Goal: Information Seeking & Learning: Learn about a topic

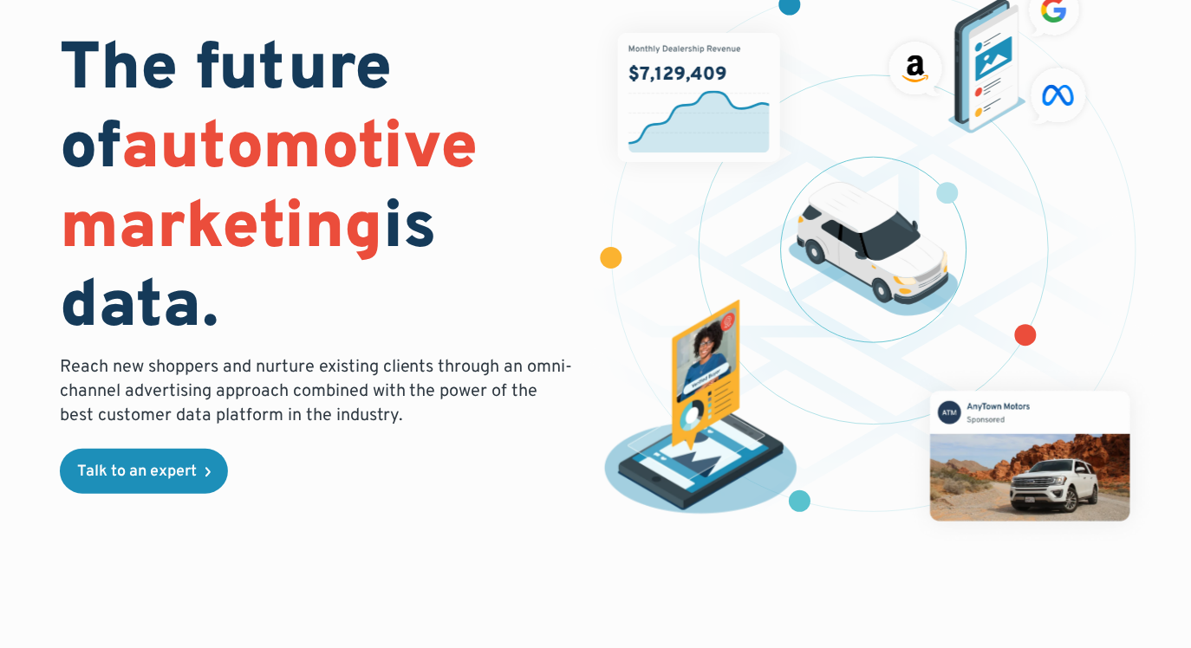
scroll to position [119, 0]
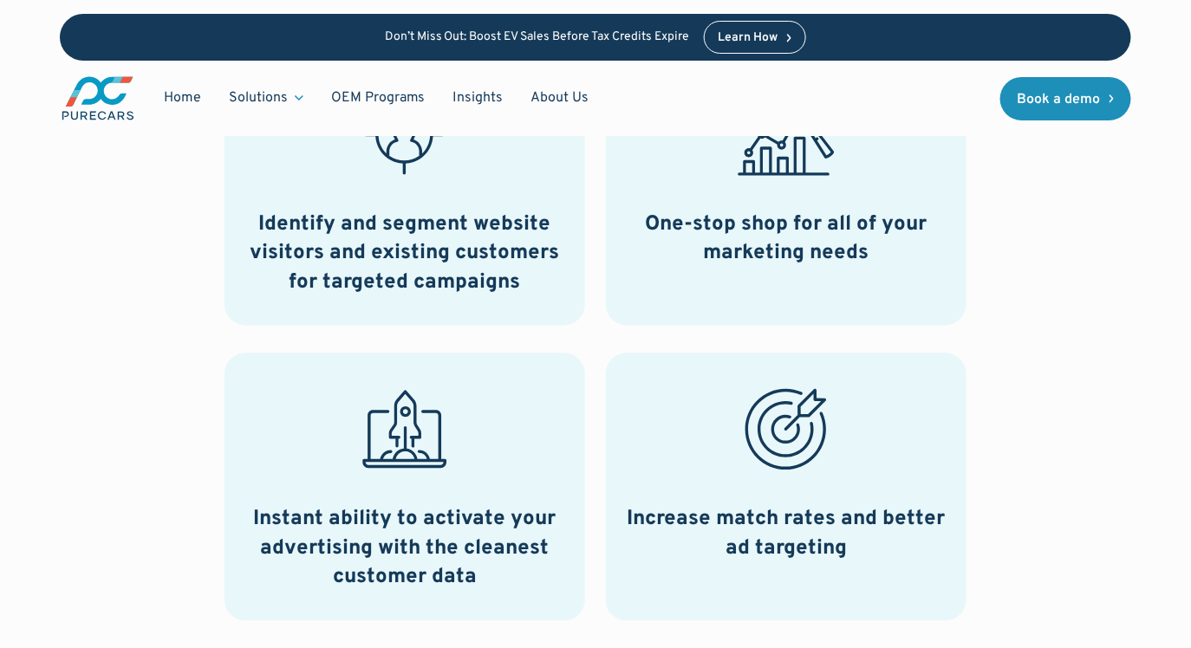
scroll to position [1078, 0]
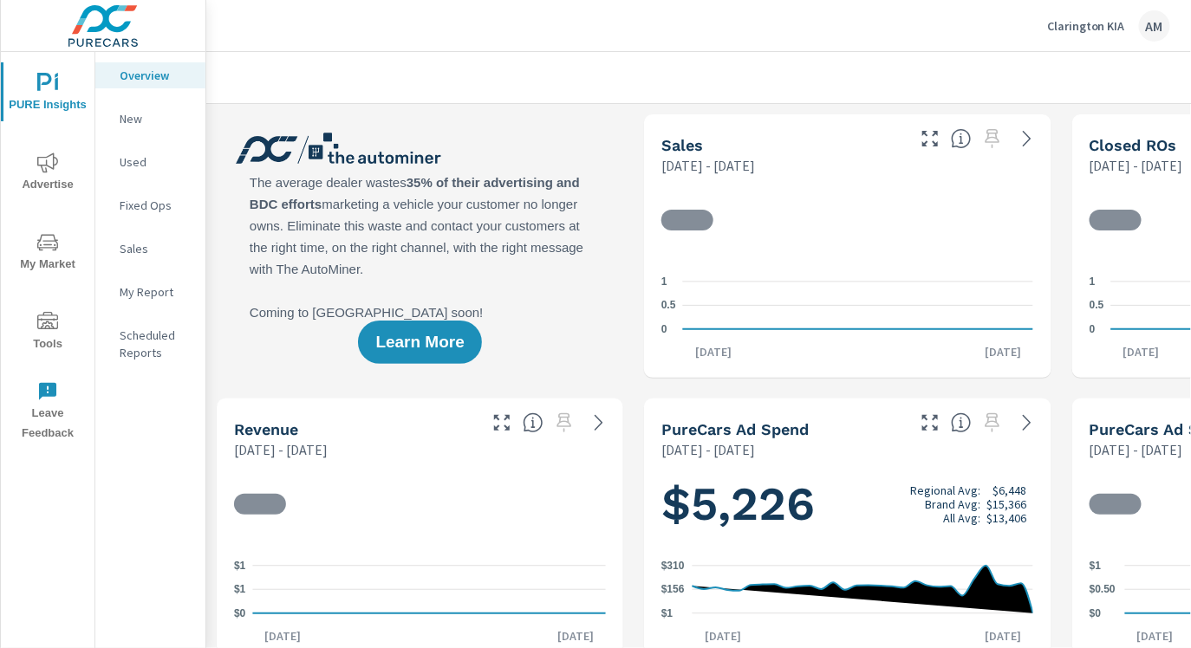
click at [140, 125] on p "New" at bounding box center [156, 118] width 72 height 17
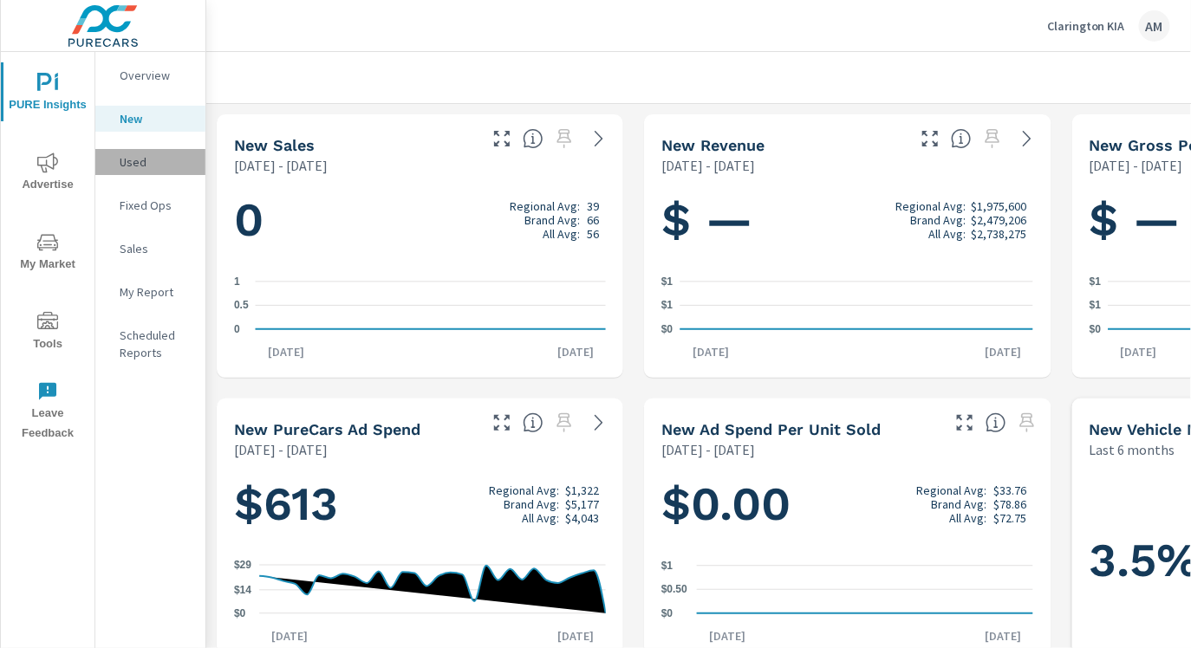
click at [140, 156] on p "Used" at bounding box center [156, 161] width 72 height 17
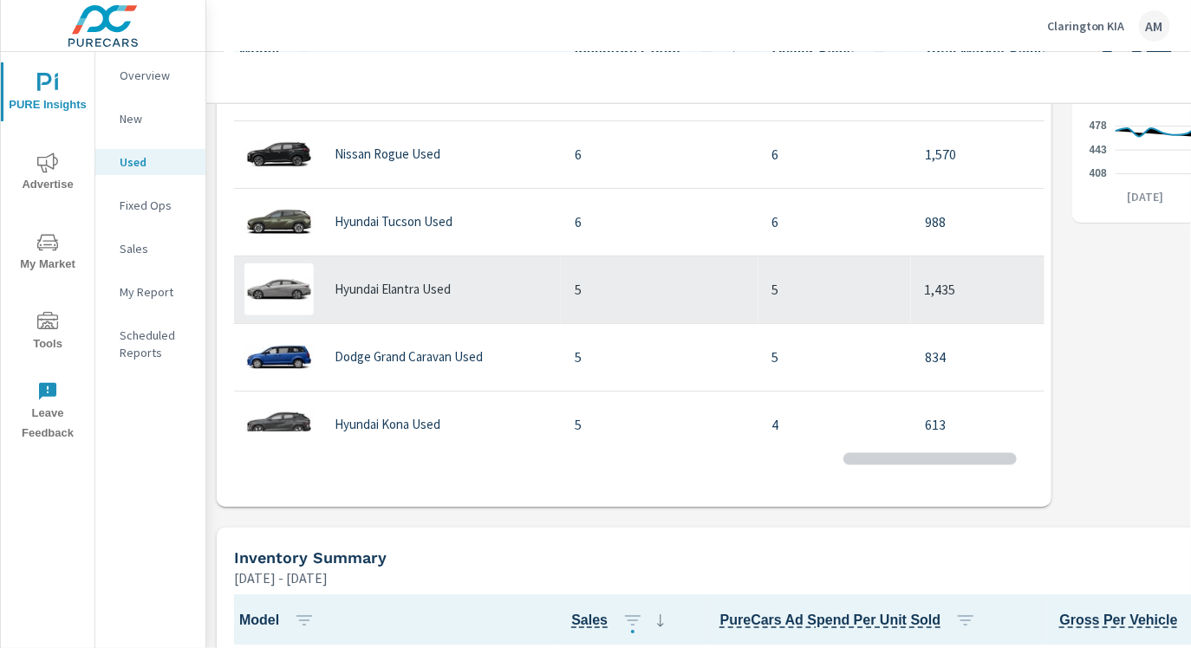
scroll to position [303, 0]
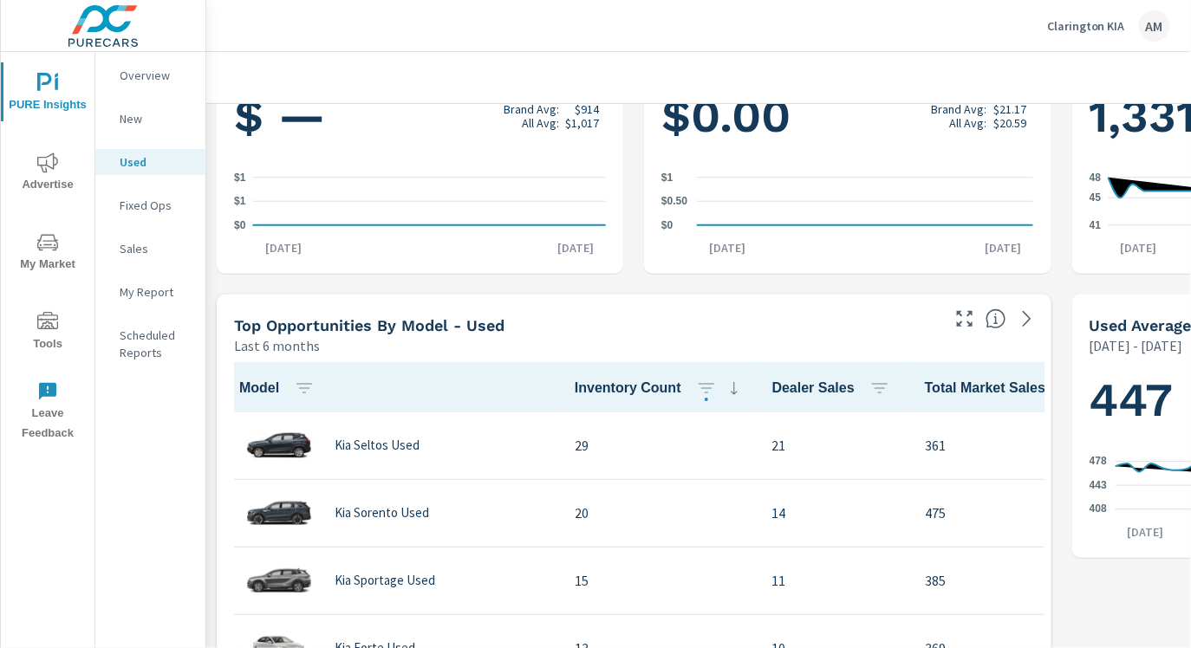
click at [50, 168] on icon "nav menu" at bounding box center [47, 163] width 21 height 21
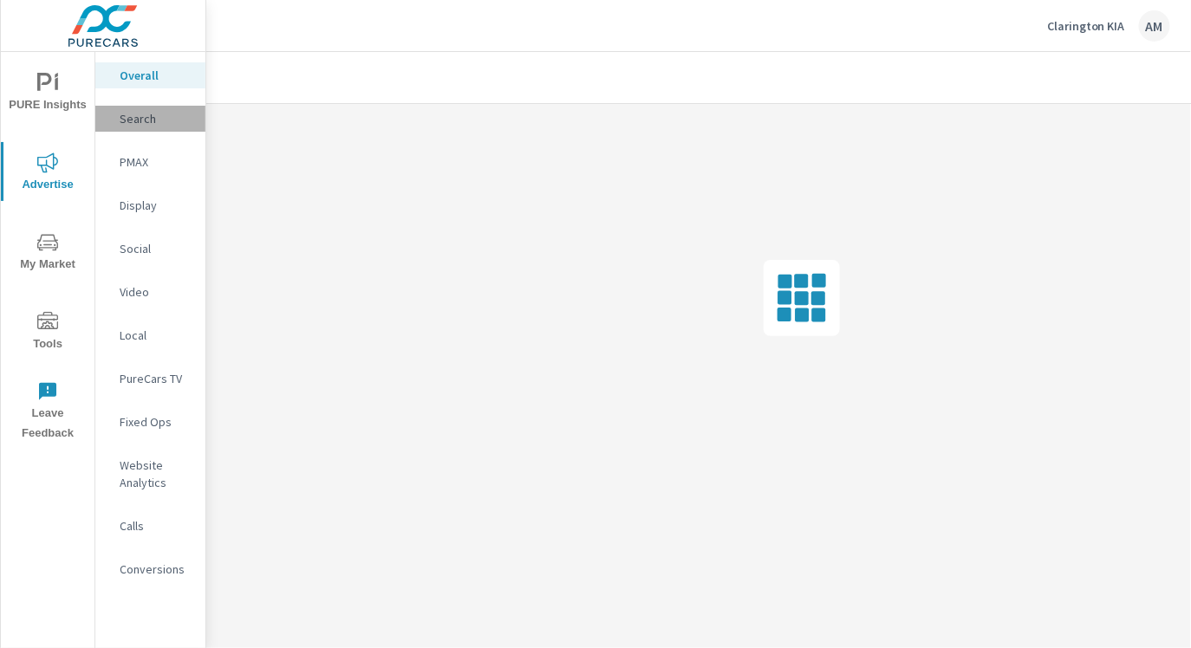
click at [157, 117] on p "Search" at bounding box center [156, 118] width 72 height 17
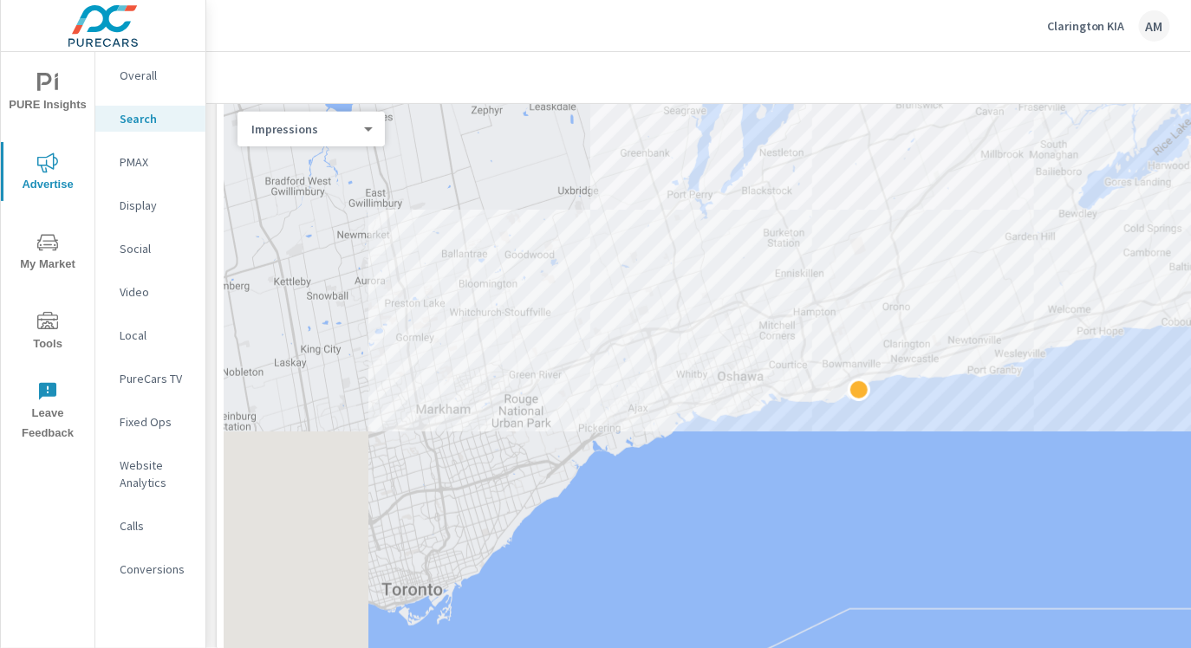
scroll to position [229, 0]
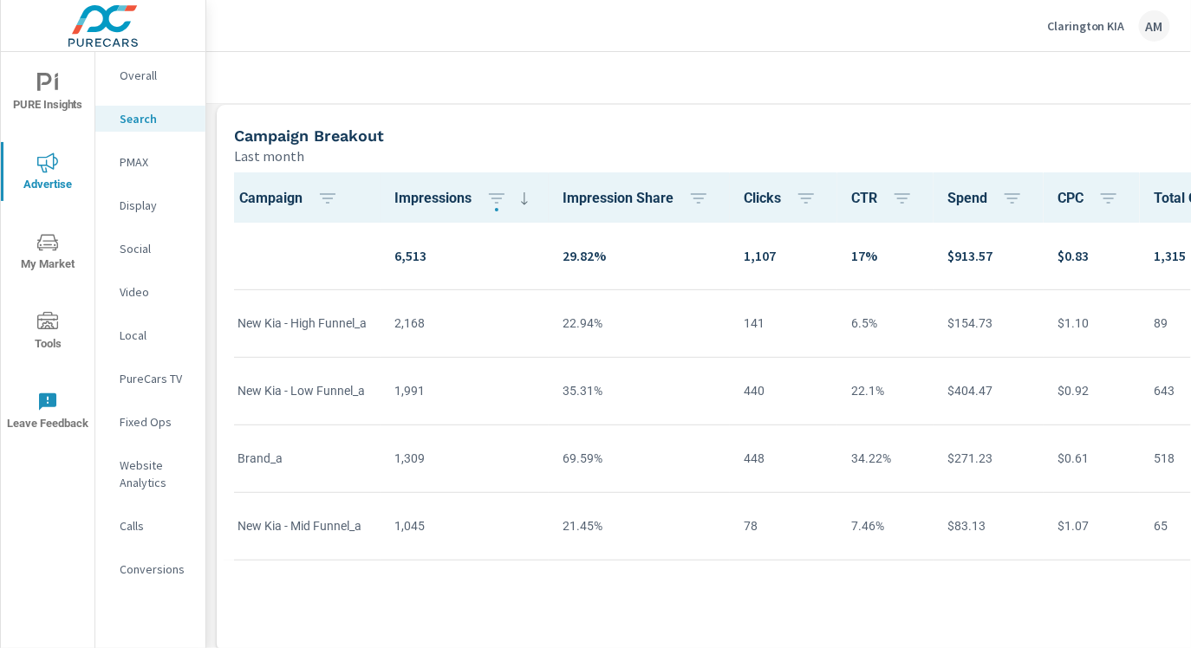
scroll to position [1303, 0]
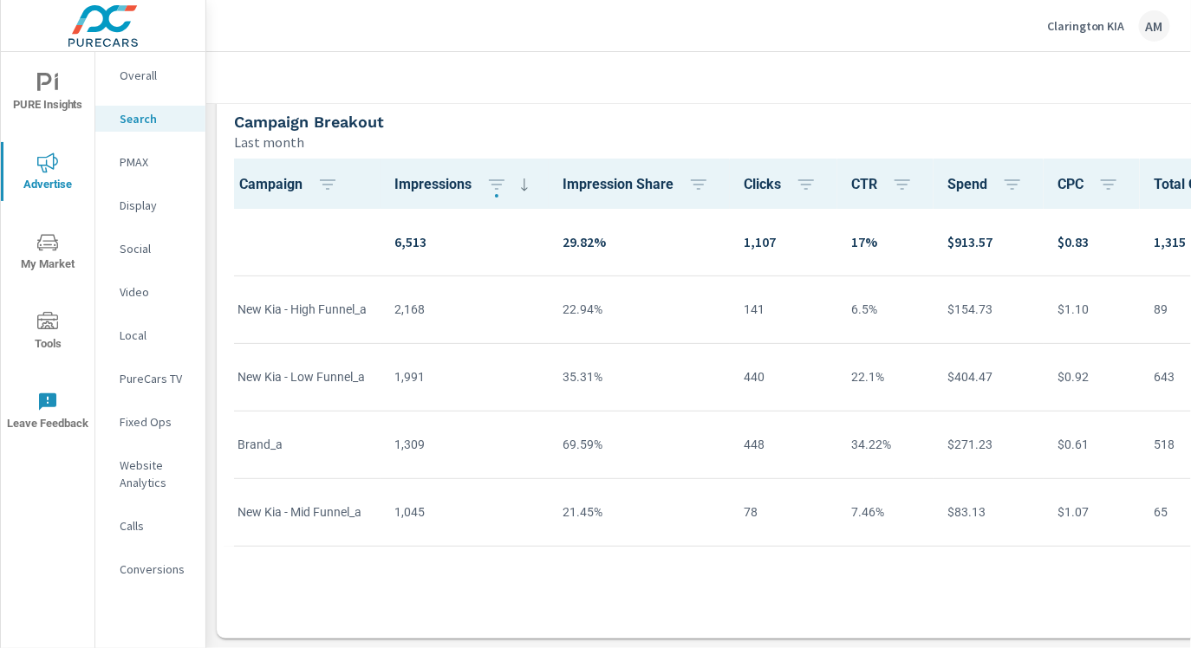
click at [137, 172] on div "PMAX" at bounding box center [150, 162] width 110 height 26
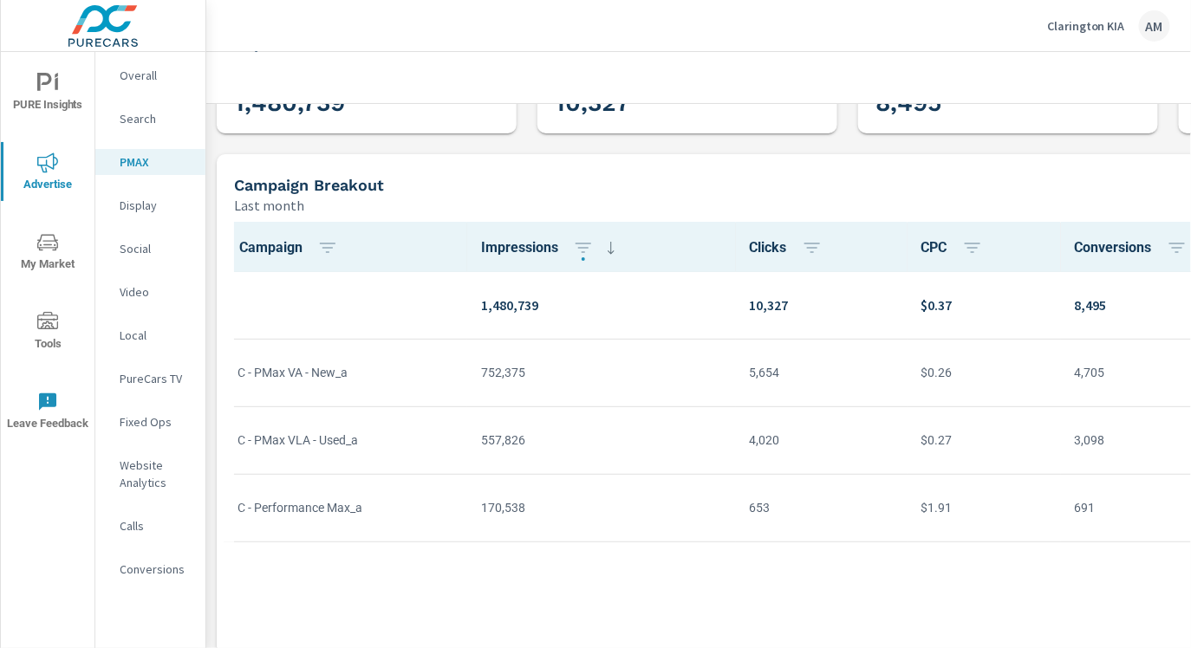
scroll to position [166, 0]
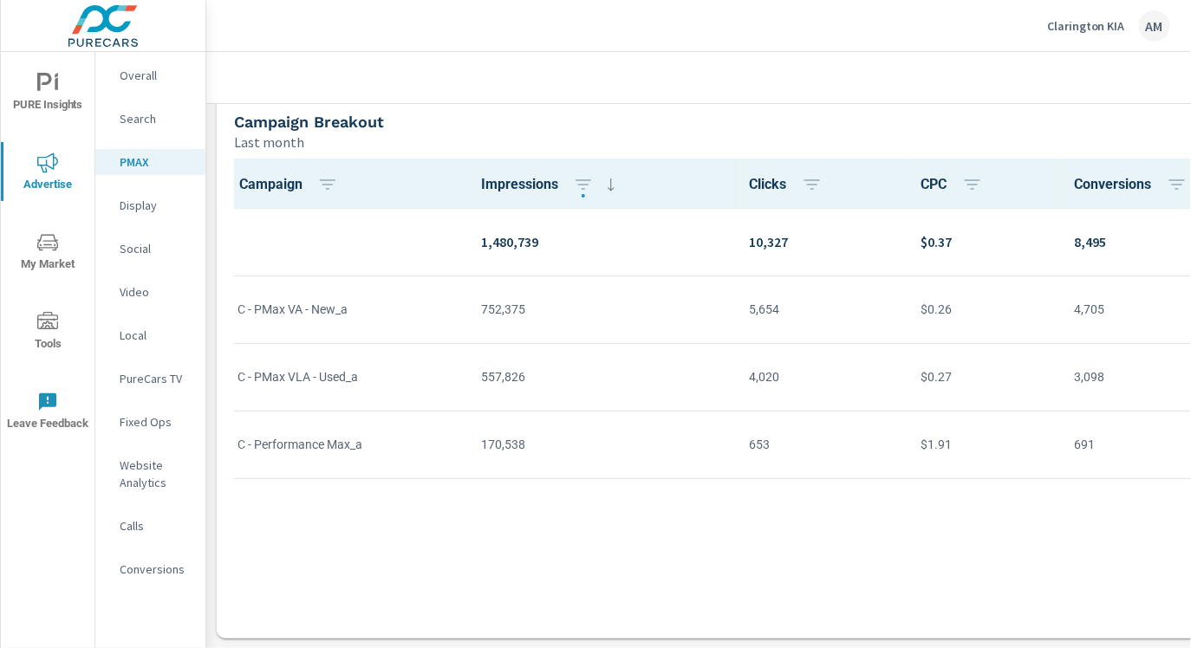
click at [147, 209] on p "Display" at bounding box center [156, 205] width 72 height 17
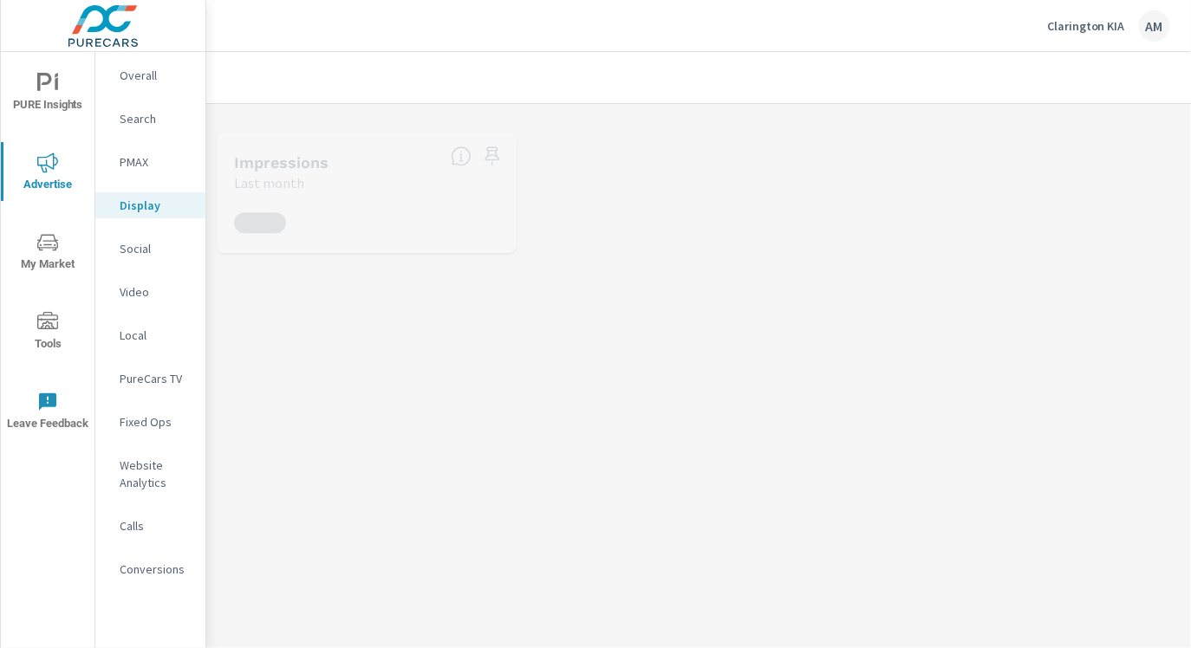
click at [147, 252] on p "Social" at bounding box center [156, 248] width 72 height 17
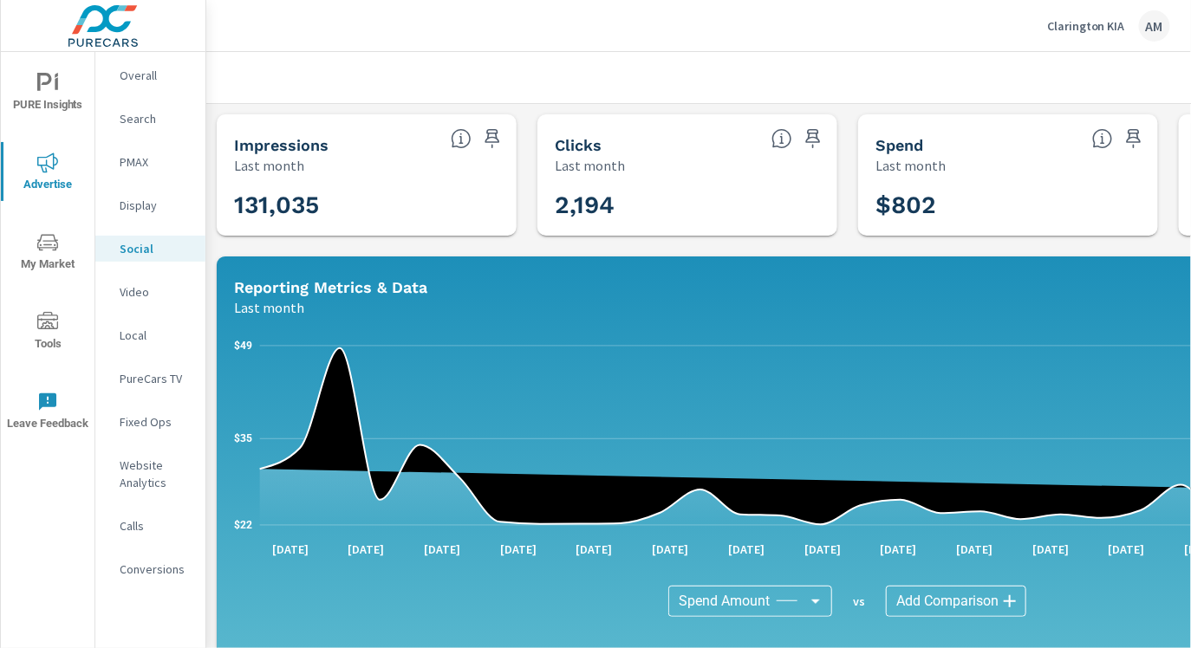
click at [140, 292] on p "Video" at bounding box center [156, 291] width 72 height 17
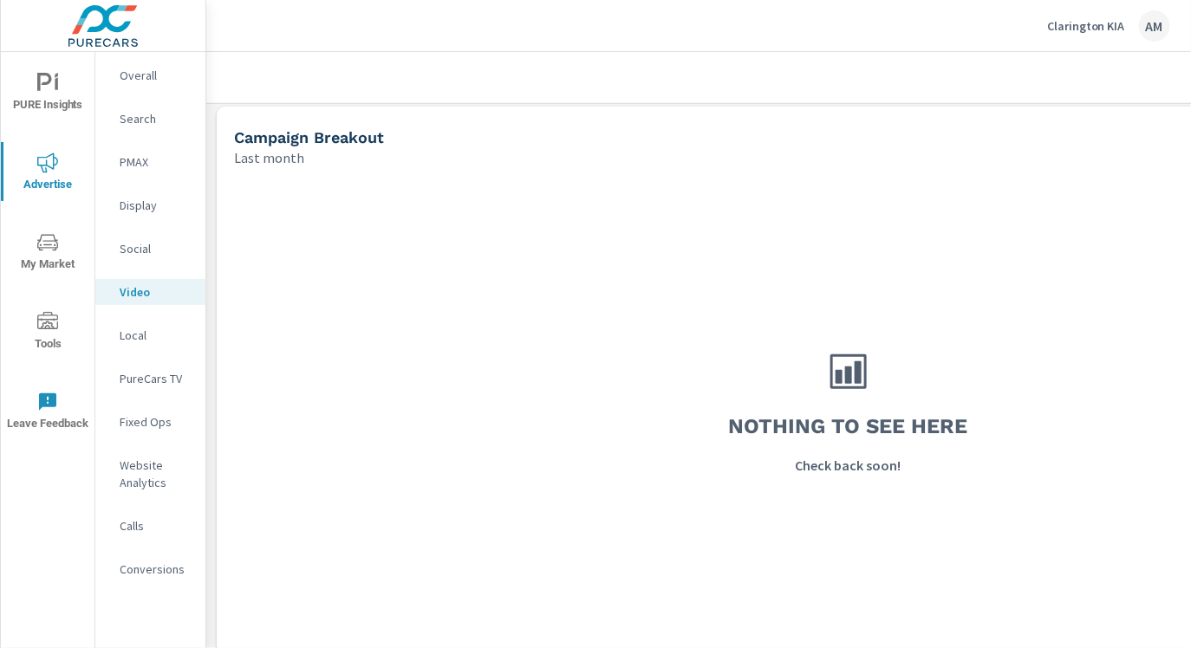
scroll to position [592, 0]
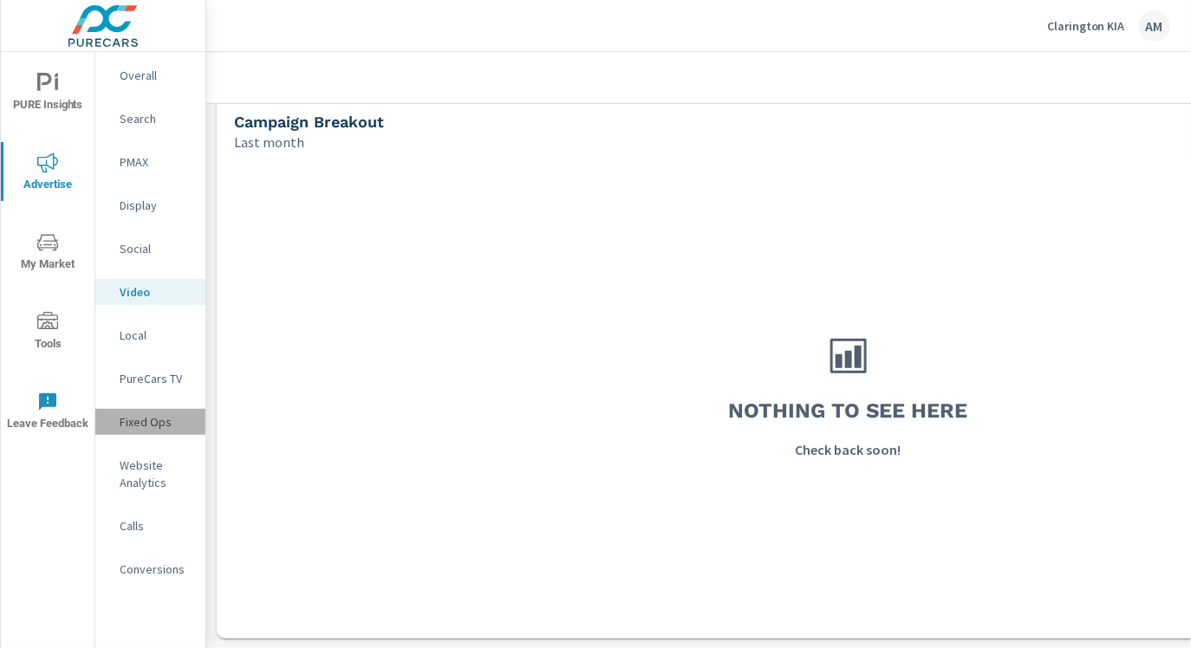
click at [158, 417] on p "Fixed Ops" at bounding box center [156, 421] width 72 height 17
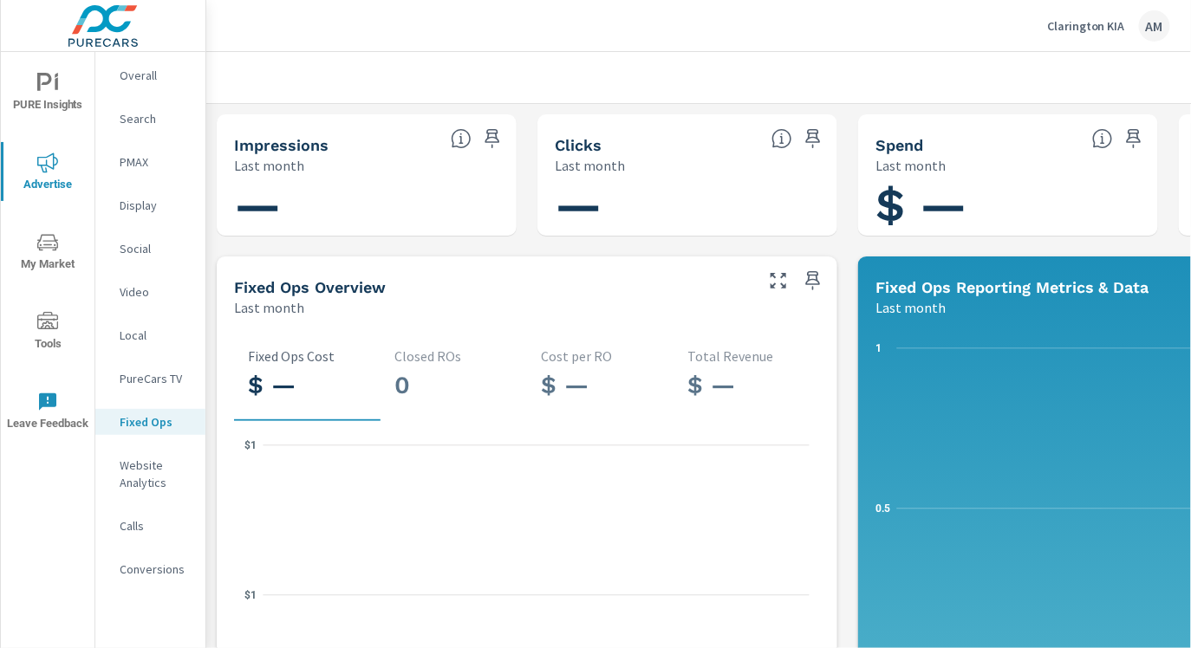
click at [127, 75] on p "Overall" at bounding box center [156, 75] width 72 height 17
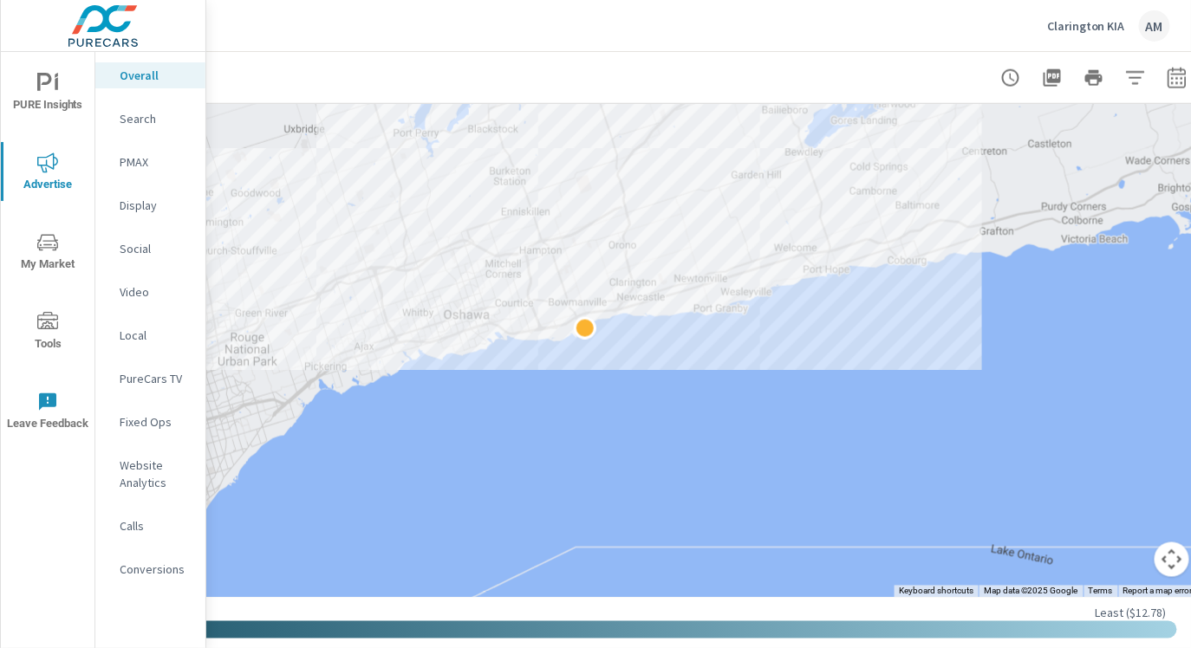
scroll to position [702, 274]
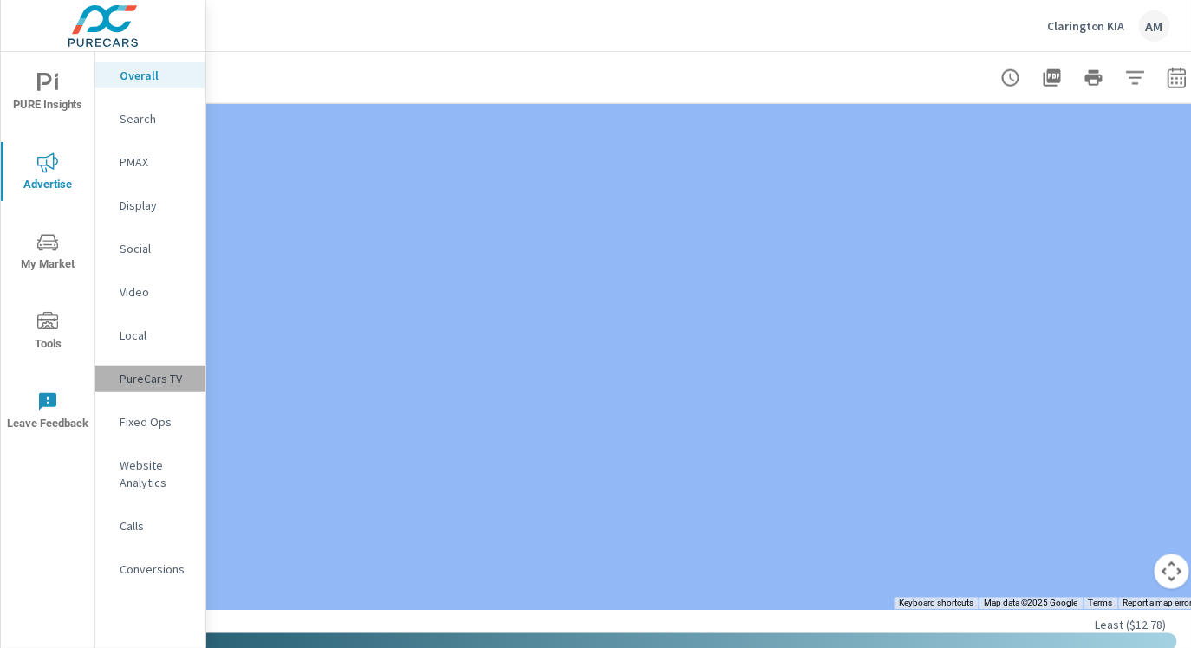
click at [147, 381] on p "PureCars TV" at bounding box center [156, 378] width 72 height 17
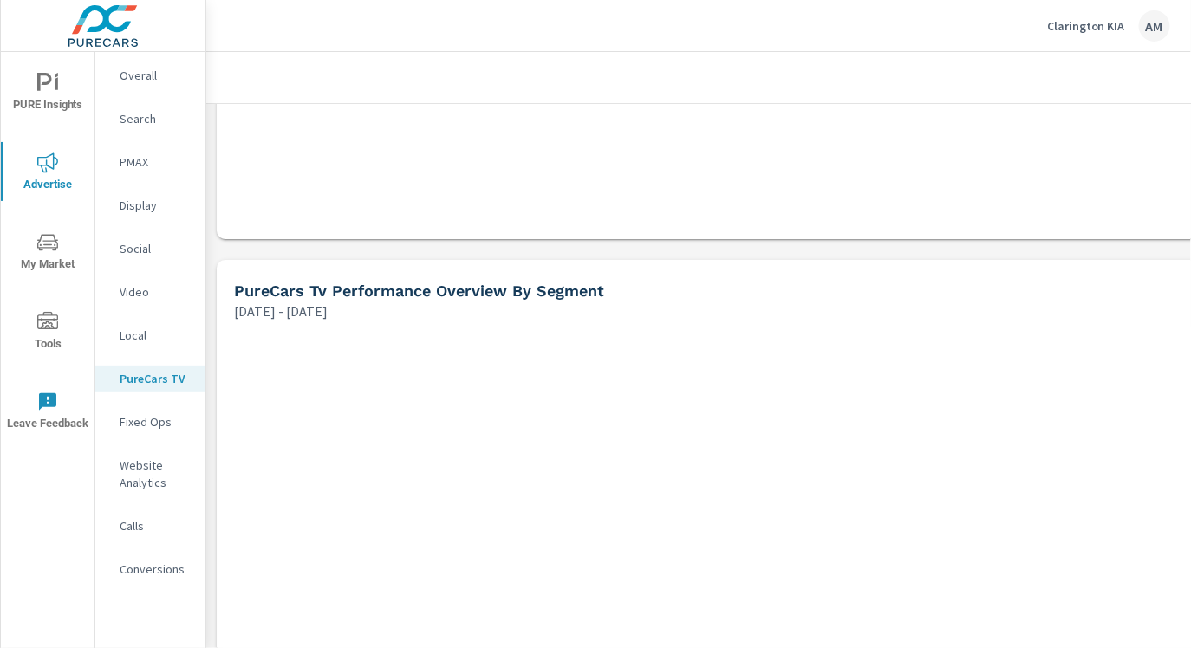
scroll to position [1957, 0]
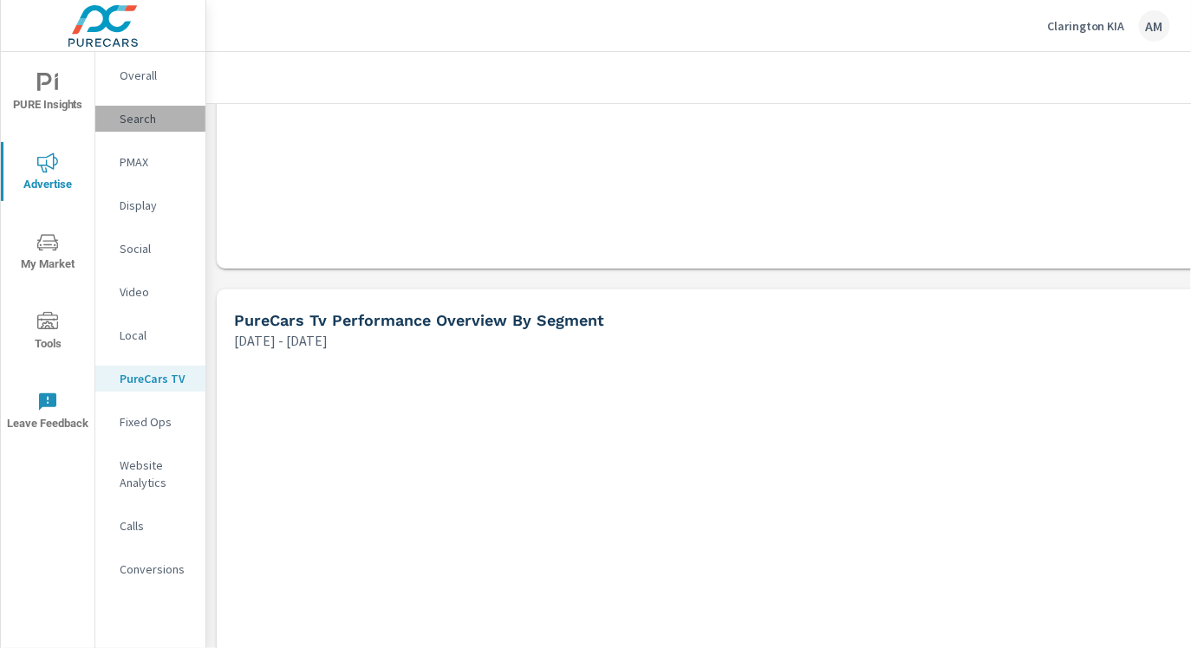
click at [138, 117] on p "Search" at bounding box center [156, 118] width 72 height 17
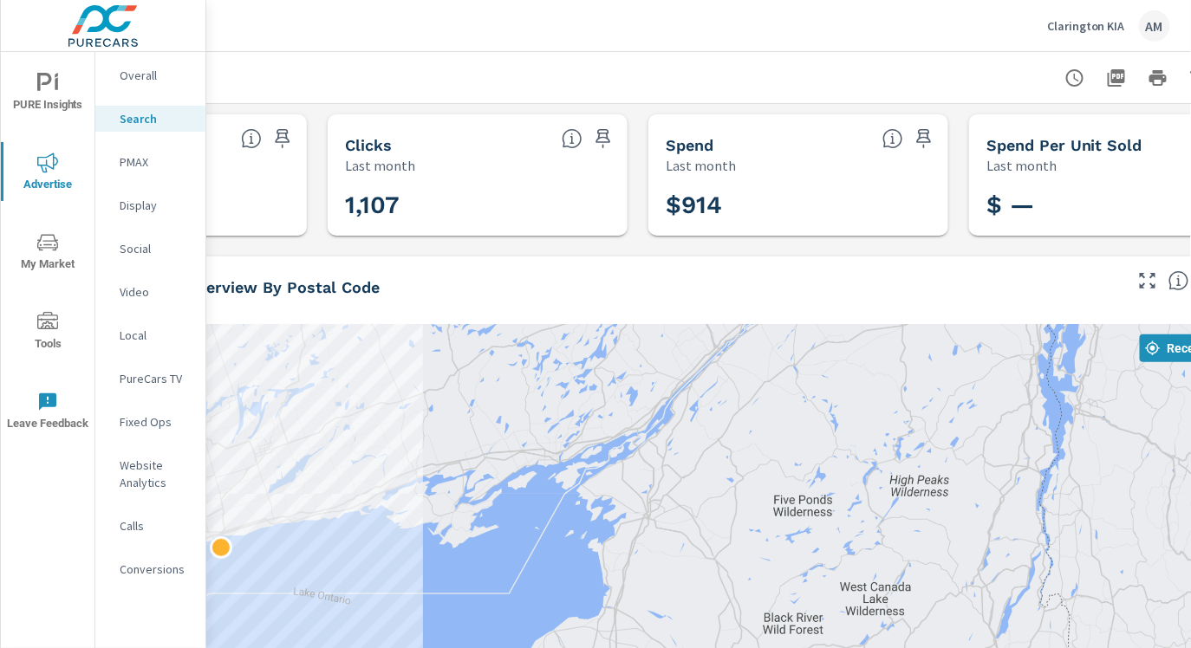
scroll to position [0, 297]
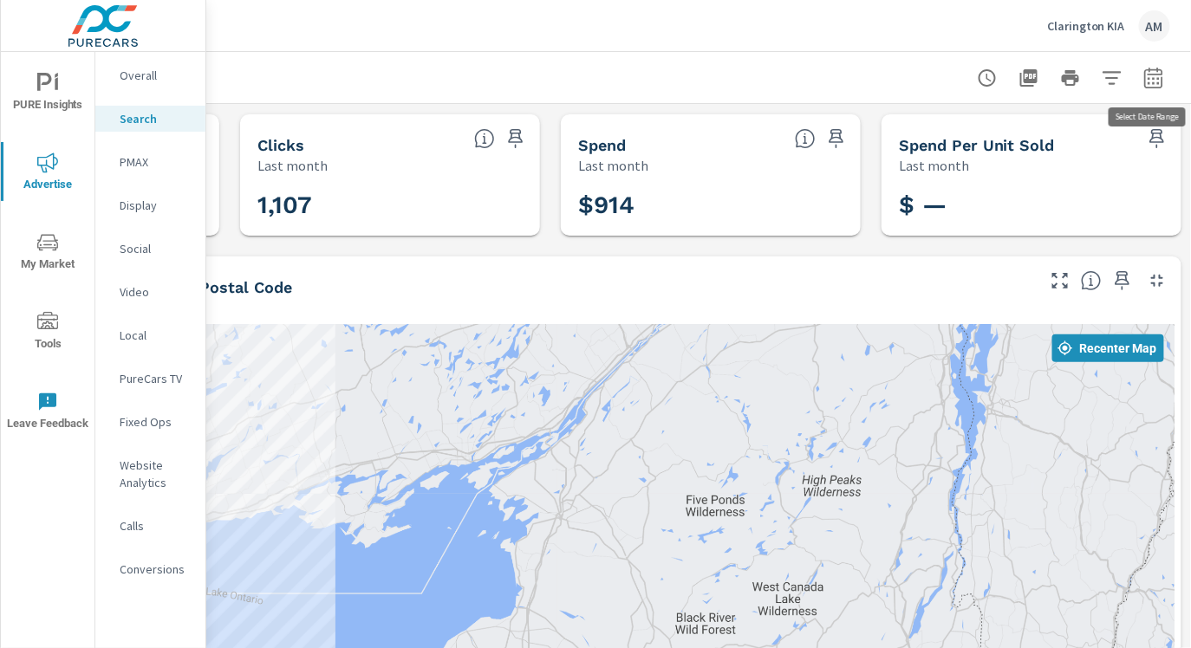
click at [1159, 78] on icon "button" at bounding box center [1153, 78] width 21 height 21
select select "Last month"
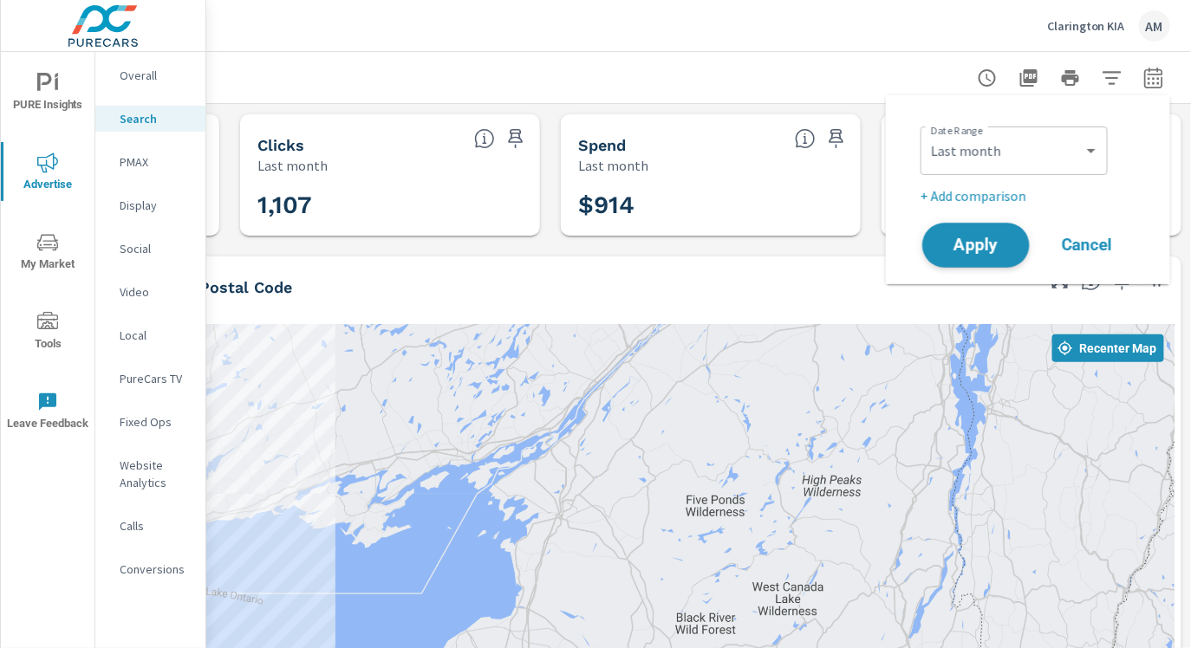
click at [992, 258] on button "Apply" at bounding box center [975, 245] width 107 height 45
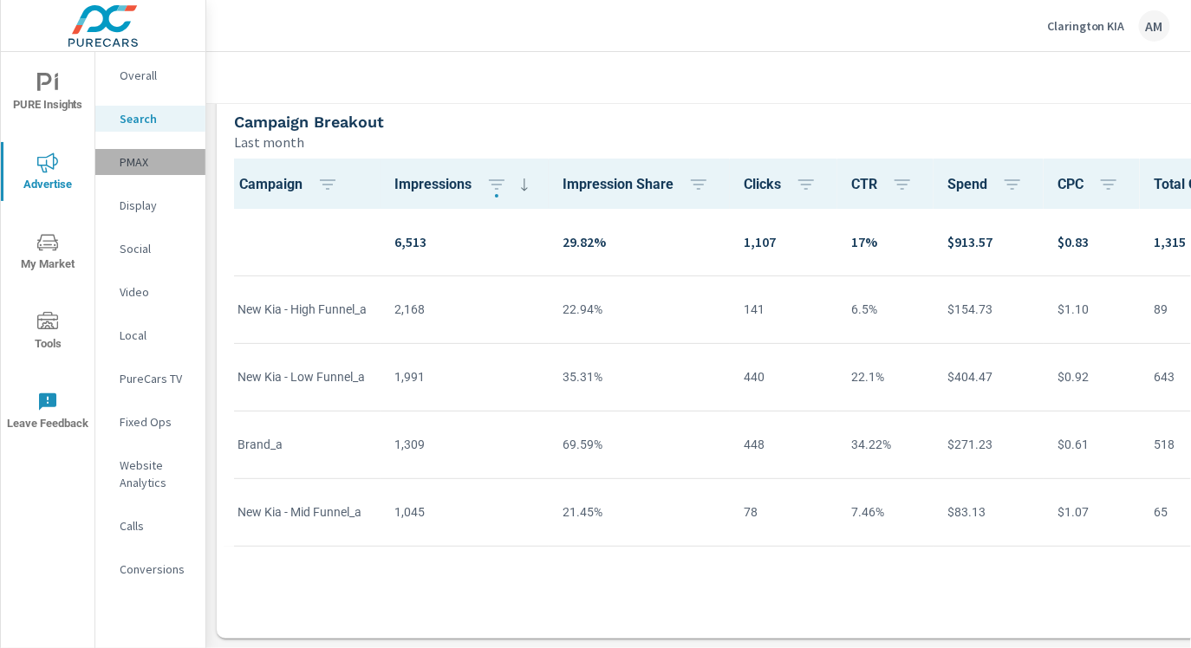
click at [141, 155] on p "PMAX" at bounding box center [156, 161] width 72 height 17
